Goal: Obtain resource: Download file/media

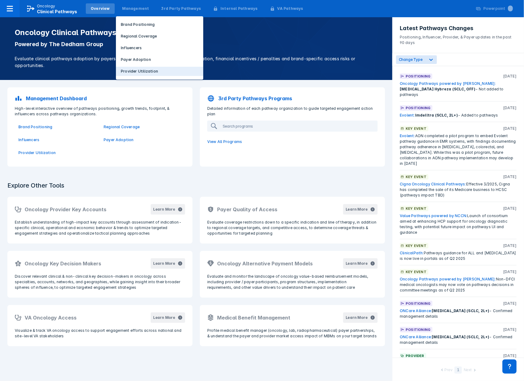
click at [138, 74] on button "Provider Utilization" at bounding box center [159, 71] width 87 height 9
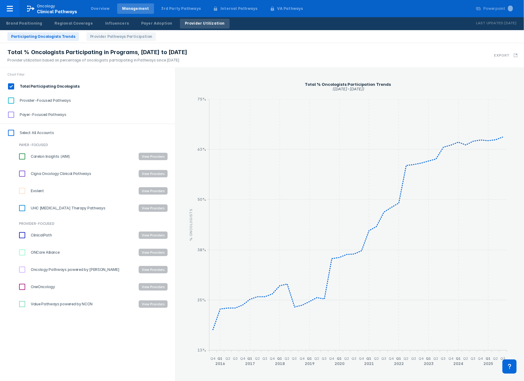
click at [22, 237] on input "ClinicalPath" at bounding box center [22, 235] width 10 height 10
checkbox input "true"
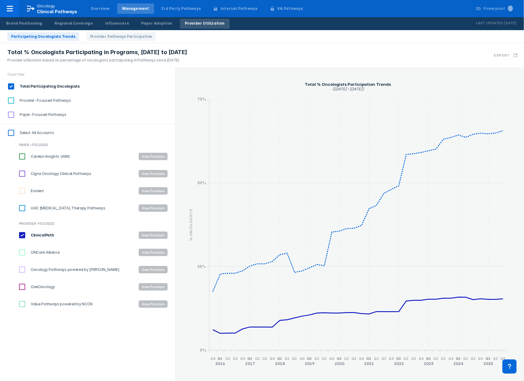
click at [165, 233] on button "View Providers" at bounding box center [153, 235] width 29 height 7
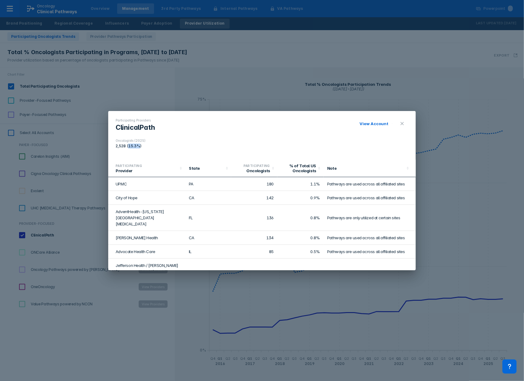
drag, startPoint x: 141, startPoint y: 145, endPoint x: 128, endPoint y: 145, distance: 12.6
click at [128, 145] on div "2,528 (15.3%)" at bounding box center [131, 146] width 30 height 5
copy div "15.3%"
click at [190, 124] on div "Participating Providers ClinicalPath View Account" at bounding box center [262, 124] width 293 height 13
click at [383, 122] on link "View Account" at bounding box center [374, 123] width 29 height 5
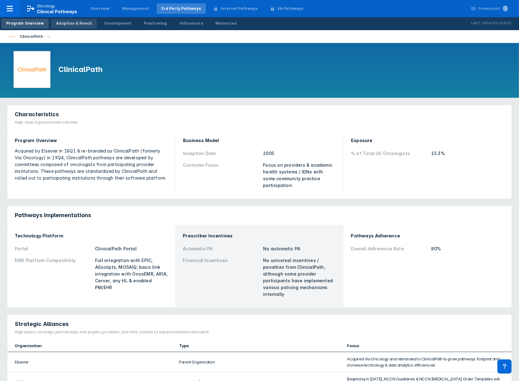
click at [82, 27] on link "Adoption & Reach" at bounding box center [74, 24] width 46 height 10
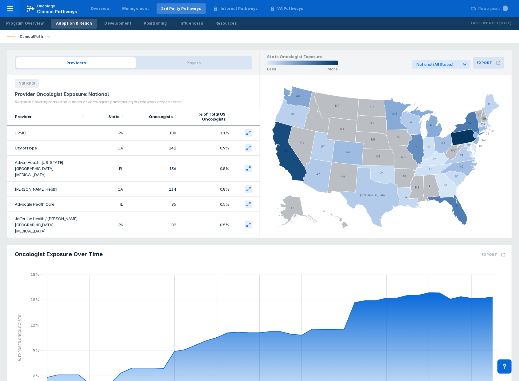
click at [484, 59] on button "Export" at bounding box center [488, 63] width 31 height 12
click at [483, 88] on div "Export PowerPoint Slide" at bounding box center [463, 88] width 63 height 7
